Goal: Information Seeking & Learning: Learn about a topic

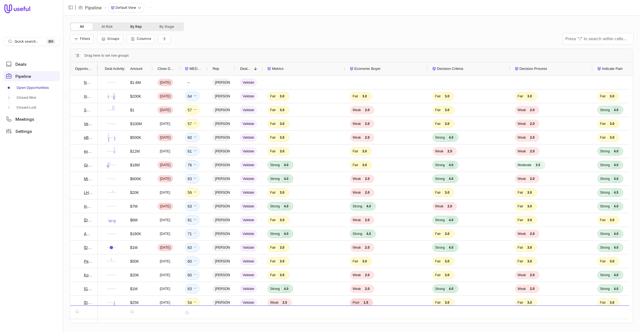
click at [134, 28] on button "By Rep" at bounding box center [136, 26] width 29 height 7
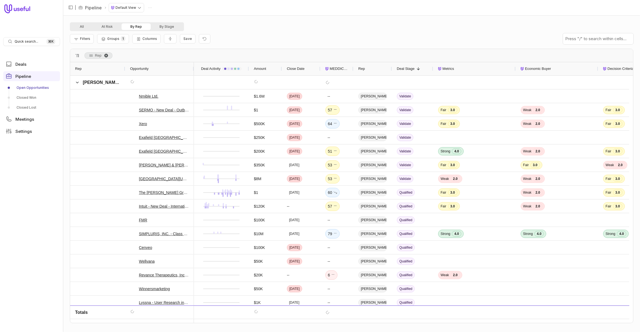
click at [106, 55] on span "Rep. Press ENTER to sort. Press DELETE to remove" at bounding box center [106, 55] width 4 height 4
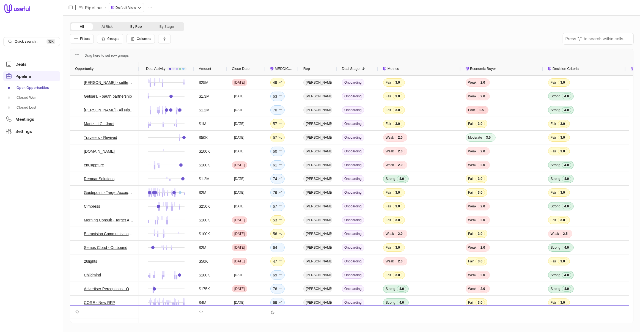
click at [140, 29] on button "By Rep" at bounding box center [136, 26] width 29 height 7
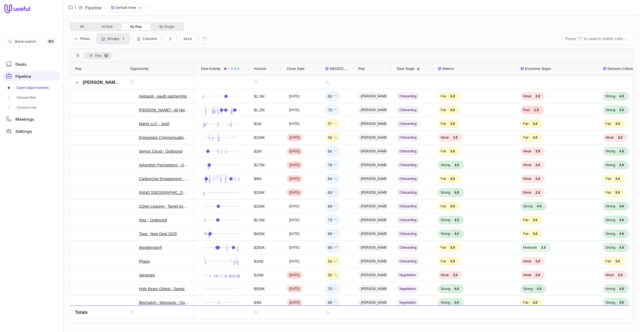
click at [111, 37] on span "Groups" at bounding box center [113, 39] width 12 height 4
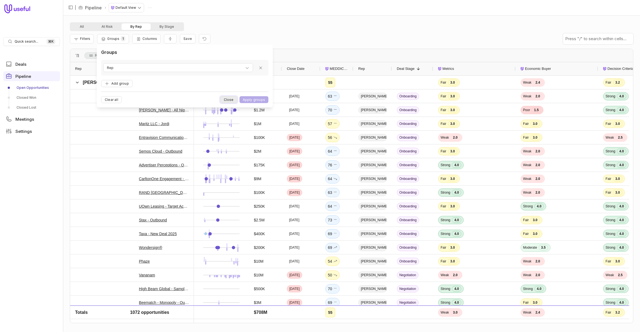
click at [227, 98] on button "Close" at bounding box center [228, 99] width 17 height 7
click at [75, 82] on div "[PERSON_NAME]" at bounding box center [97, 82] width 55 height 13
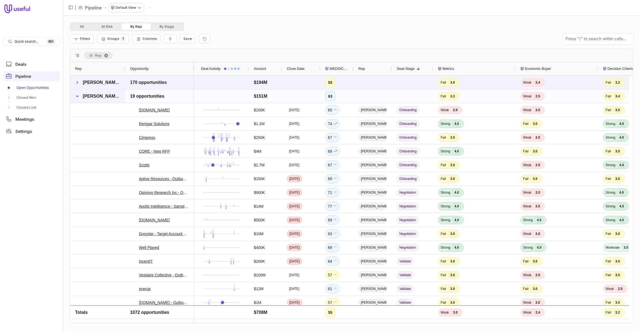
click at [76, 94] on span at bounding box center [77, 96] width 4 height 4
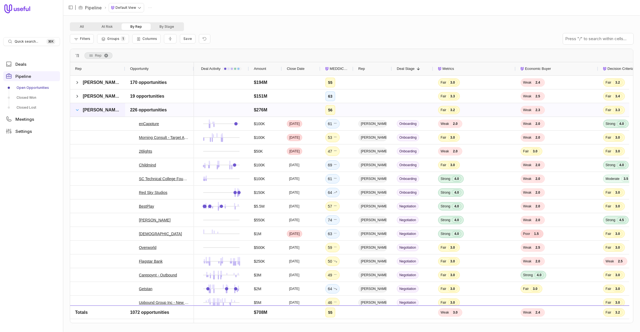
click at [78, 108] on span at bounding box center [77, 110] width 4 height 4
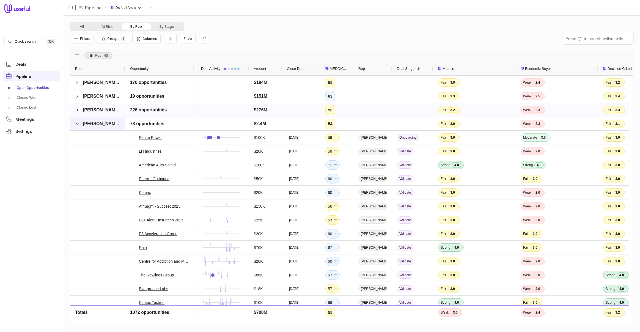
click at [77, 126] on span at bounding box center [77, 123] width 4 height 11
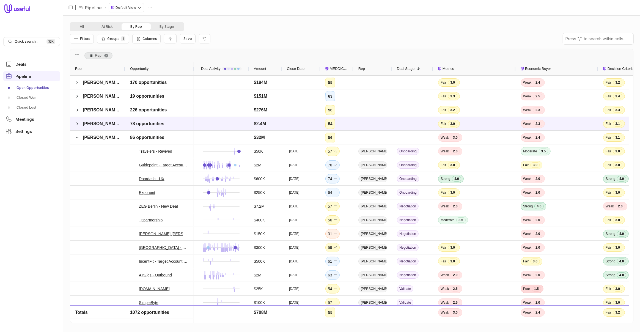
click at [334, 66] on span "MEDDICC Score" at bounding box center [339, 68] width 19 height 7
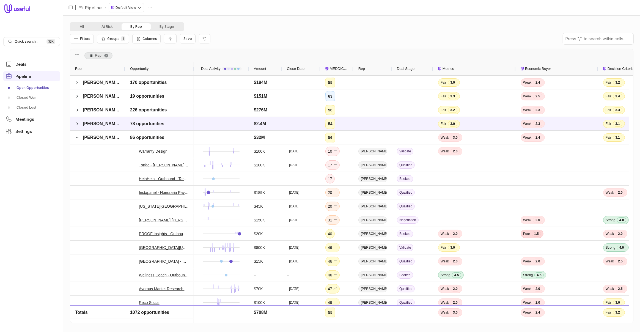
click at [334, 66] on span "MEDDICC Score" at bounding box center [339, 68] width 19 height 7
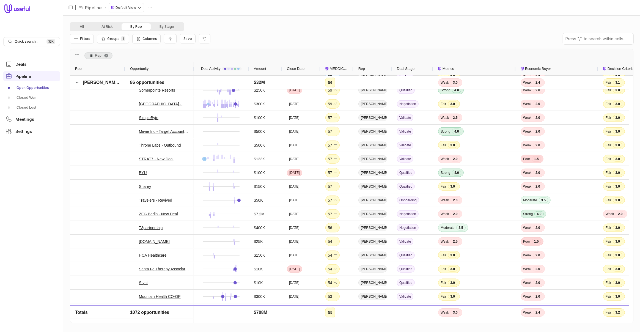
scroll to position [612, 0]
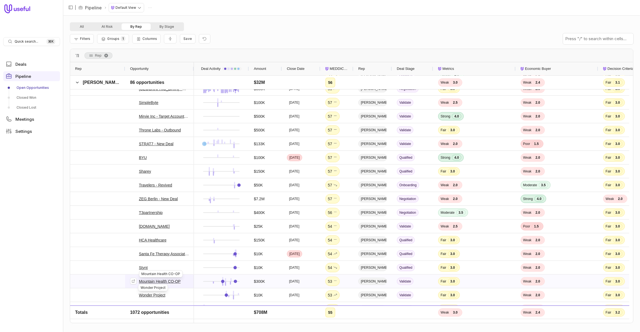
click at [161, 281] on link "Mountain Health CO-OP" at bounding box center [160, 281] width 42 height 7
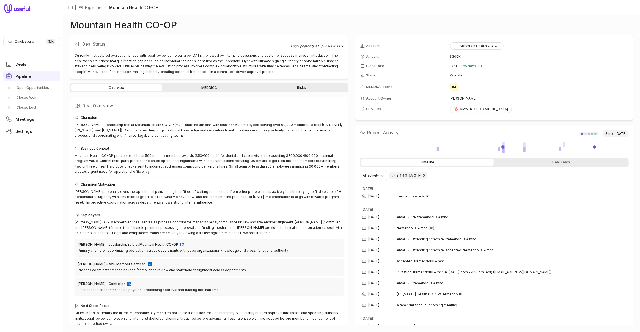
click at [209, 84] on div "Overview MEDDICC Risks" at bounding box center [209, 87] width 278 height 9
click at [209, 85] on link "MEDDICC" at bounding box center [208, 87] width 91 height 7
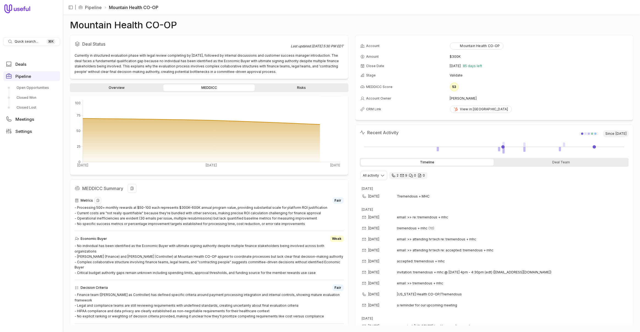
scroll to position [97, 0]
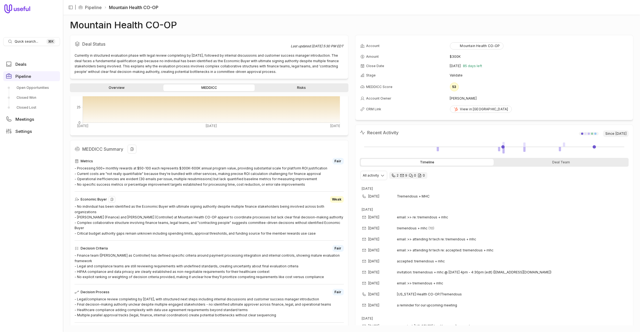
click at [155, 205] on div "- No individual has been identified as the Economic Buyer with ultimate signing…" at bounding box center [209, 220] width 269 height 32
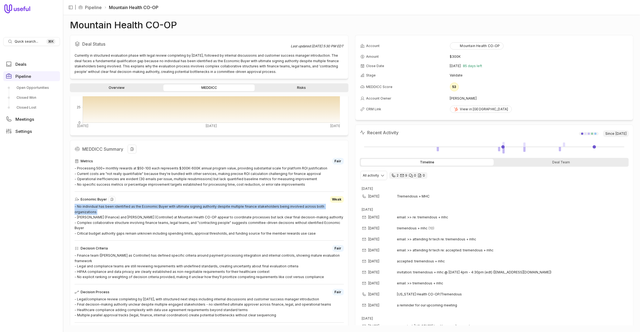
click at [155, 205] on div "- No individual has been identified as the Economic Buyer with ultimate signing…" at bounding box center [209, 220] width 269 height 32
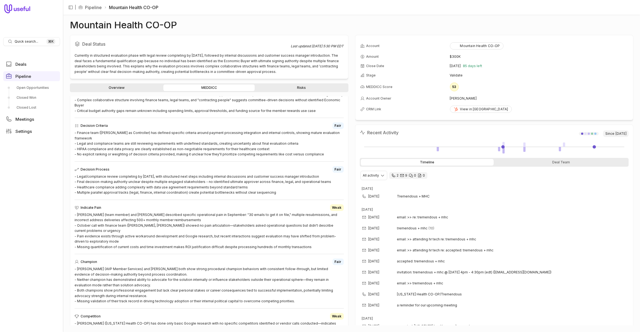
scroll to position [216, 0]
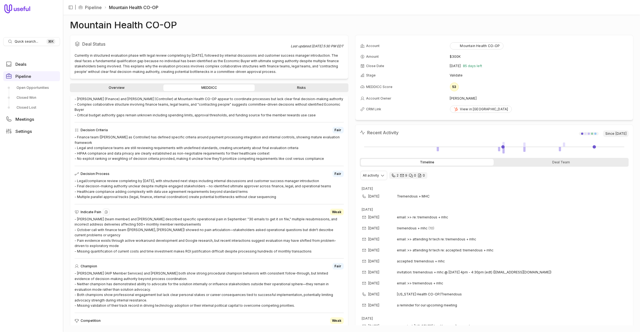
click at [157, 216] on div "- Sarah Robinson (team member) and Mark Walters described specific operational …" at bounding box center [209, 235] width 269 height 38
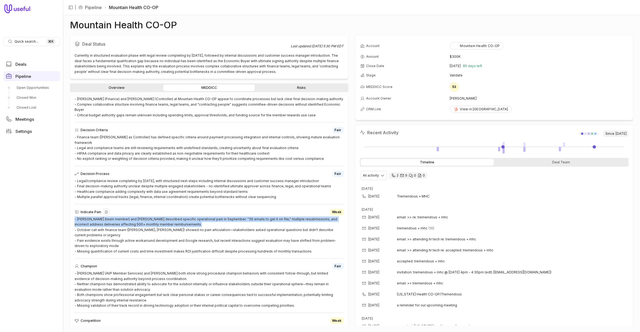
click at [157, 216] on div "- Sarah Robinson (team member) and Mark Walters described specific operational …" at bounding box center [209, 235] width 269 height 38
click at [202, 216] on div "- Sarah Robinson (team member) and Mark Walters described specific operational …" at bounding box center [209, 235] width 269 height 38
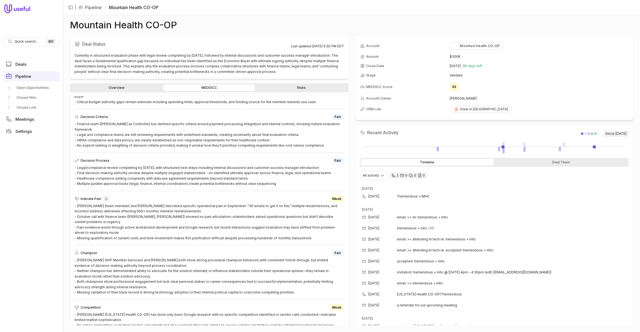
scroll to position [230, 0]
click at [111, 202] on div "- Sarah Robinson (team member) and Mark Walters described specific operational …" at bounding box center [209, 221] width 269 height 38
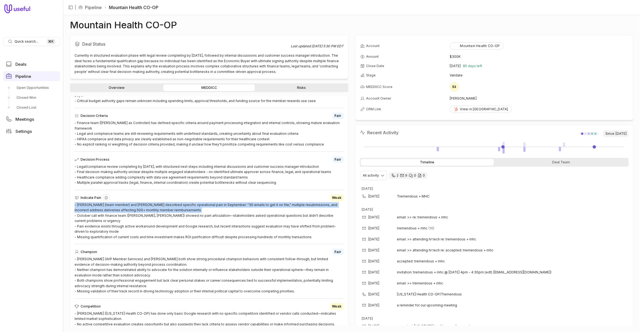
click at [111, 202] on div "- Sarah Robinson (team member) and Mark Walters described specific operational …" at bounding box center [209, 221] width 269 height 38
click at [203, 202] on div "- Sarah Robinson (team member) and Mark Walters described specific operational …" at bounding box center [209, 221] width 269 height 38
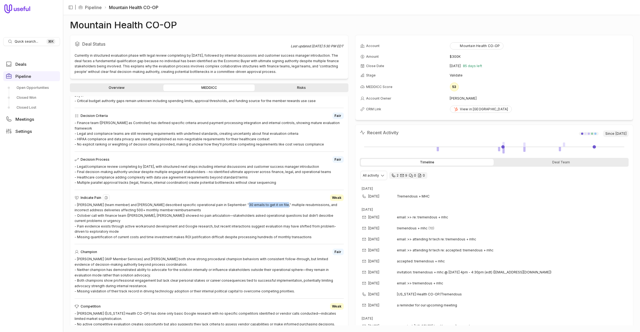
drag, startPoint x: 235, startPoint y: 188, endPoint x: 273, endPoint y: 191, distance: 38.0
click at [273, 202] on div "- Sarah Robinson (team member) and Mark Walters described specific operational …" at bounding box center [209, 221] width 269 height 38
click at [270, 202] on div "- Sarah Robinson (team member) and Mark Walters described specific operational …" at bounding box center [209, 221] width 269 height 38
drag, startPoint x: 277, startPoint y: 188, endPoint x: 312, endPoint y: 190, distance: 35.2
click at [312, 202] on div "- Sarah Robinson (team member) and Mark Walters described specific operational …" at bounding box center [209, 221] width 269 height 38
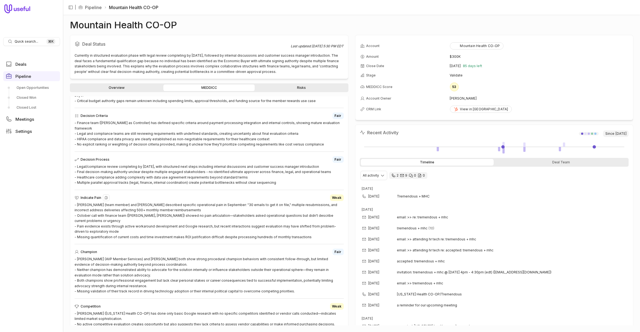
click at [299, 202] on div "- Sarah Robinson (team member) and Mark Walters described specific operational …" at bounding box center [209, 221] width 269 height 38
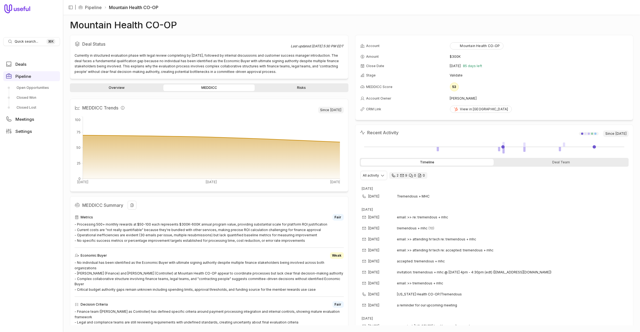
scroll to position [0, 0]
